Goal: Task Accomplishment & Management: Use online tool/utility

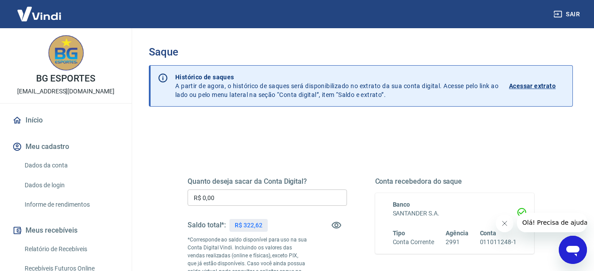
click at [254, 200] on input "R$ 0,00" at bounding box center [267, 197] width 159 height 16
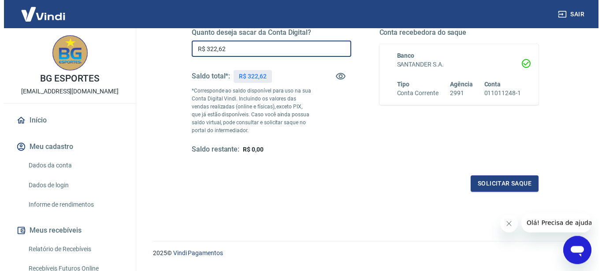
scroll to position [152, 0]
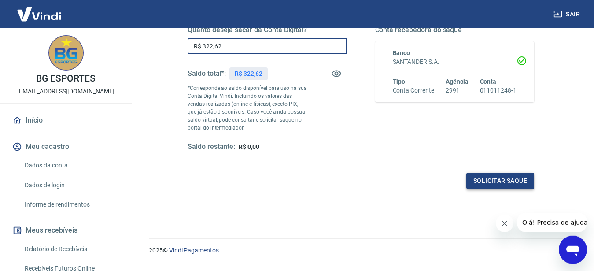
type input "R$ 322,62"
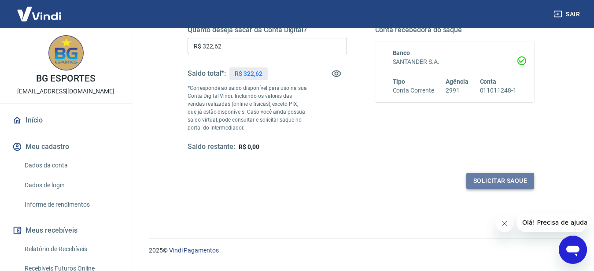
click at [503, 185] on button "Solicitar saque" at bounding box center [501, 181] width 68 height 16
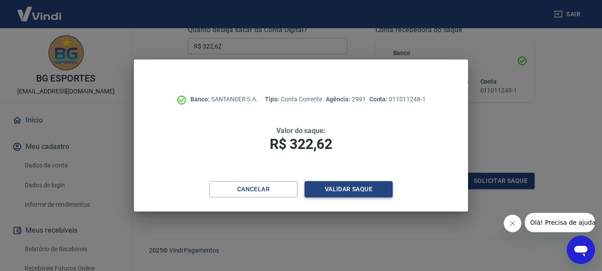
click at [349, 188] on button "Validar saque" at bounding box center [348, 189] width 88 height 16
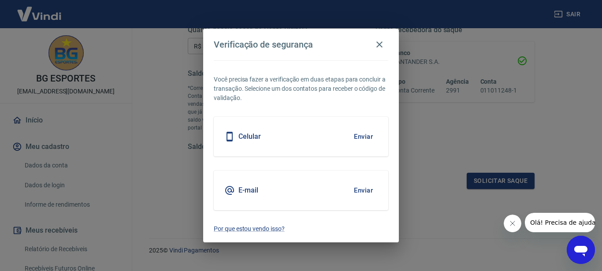
click at [353, 196] on button "Enviar" at bounding box center [363, 190] width 29 height 19
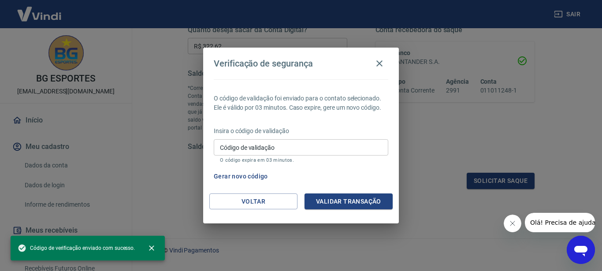
click at [313, 143] on input "Código de validação" at bounding box center [301, 147] width 174 height 16
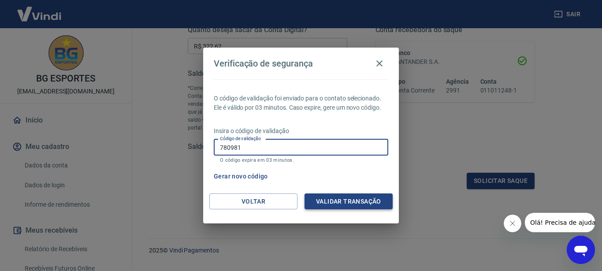
type input "780981"
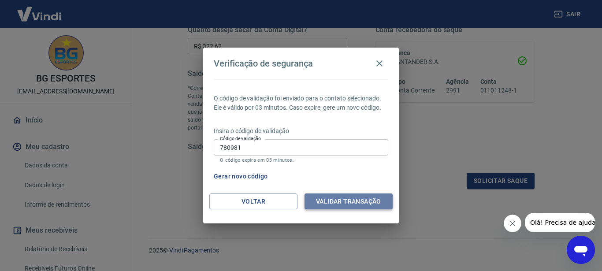
click at [370, 200] on button "Validar transação" at bounding box center [348, 201] width 88 height 16
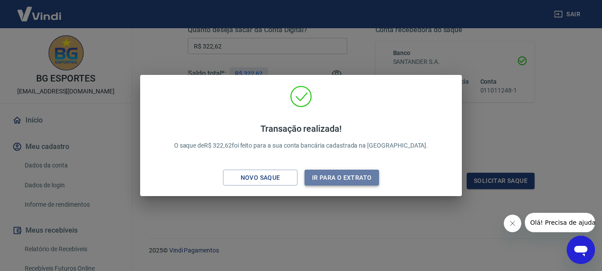
click at [321, 177] on button "Ir para o extrato" at bounding box center [341, 178] width 74 height 16
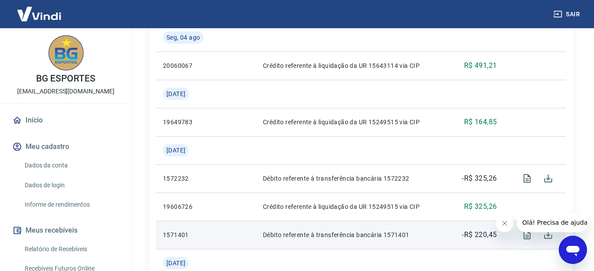
scroll to position [809, 0]
